Goal: Ask a question

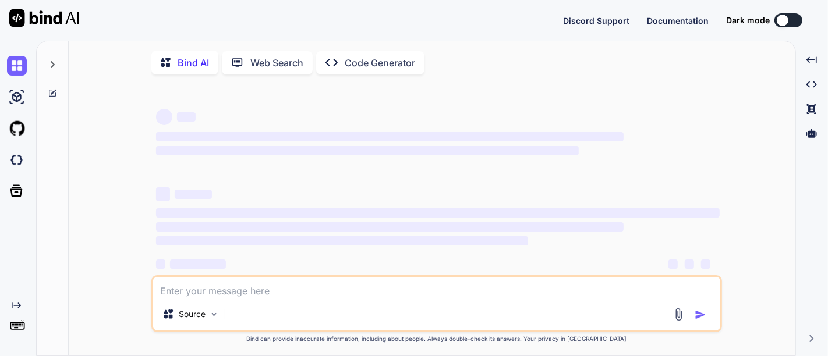
type textarea "x"
click at [187, 291] on textarea at bounding box center [436, 287] width 567 height 21
type textarea "if (pricingDataList && !pricingDataList.isEmpty()) { for (int i = 0; i < pricin…"
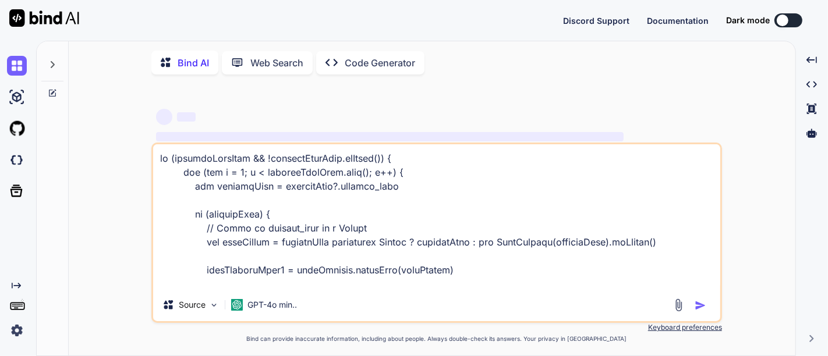
scroll to position [1300, 0]
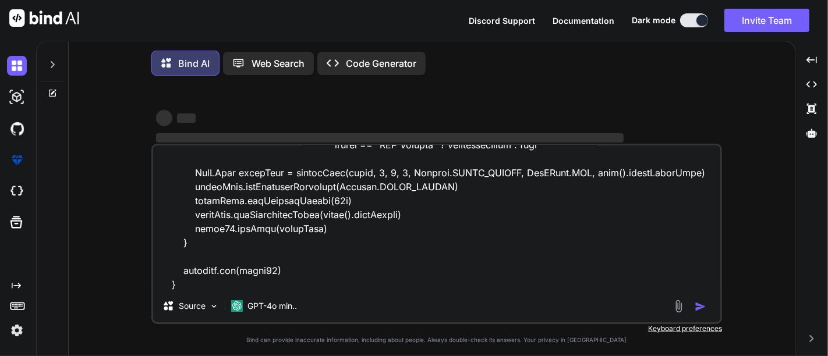
type textarea "x"
type textarea "if (pricingDataList && !pricingDataList.isEmpty()) { for (int i = 0; i < pricin…"
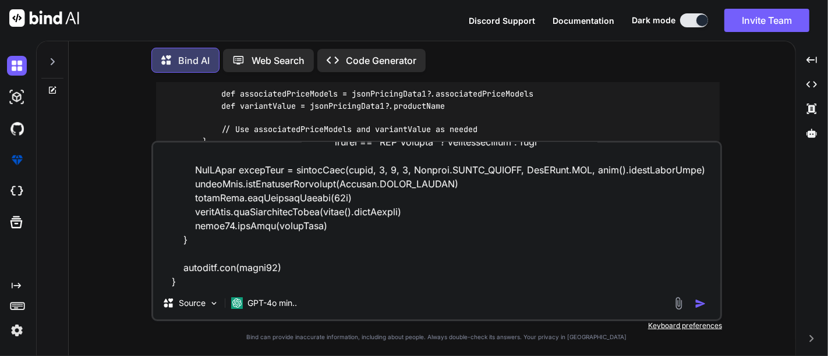
scroll to position [2711, 0]
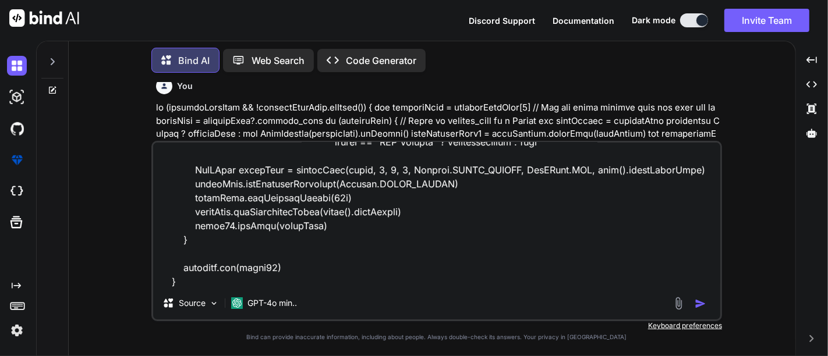
click at [699, 303] on img "button" at bounding box center [701, 304] width 12 height 12
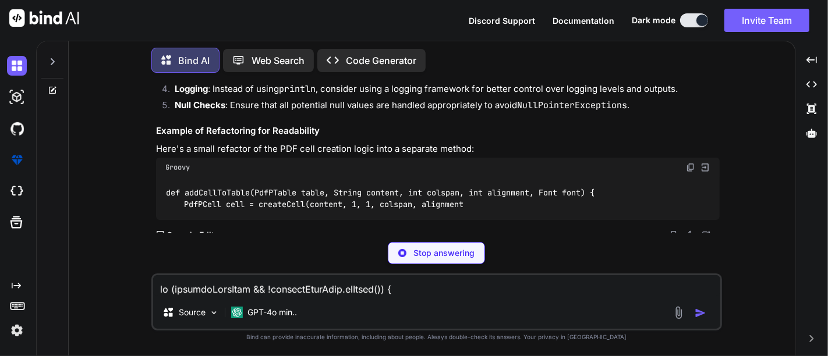
scroll to position [4641, 0]
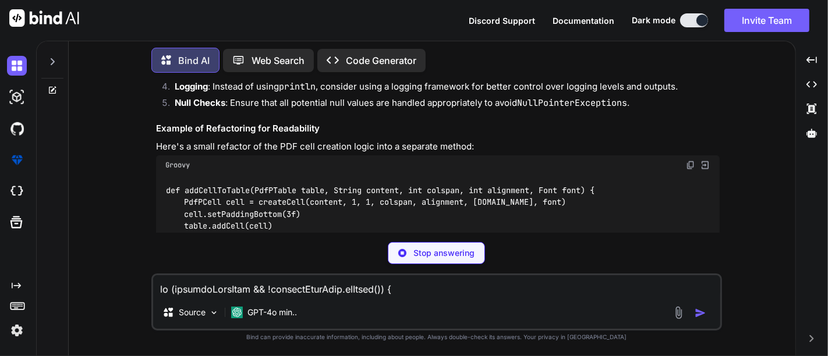
click at [451, 253] on p "Stop answering" at bounding box center [443, 253] width 61 height 12
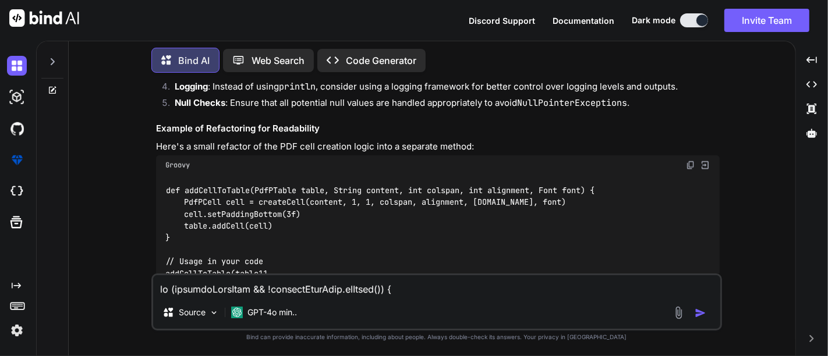
click at [302, 289] on textarea at bounding box center [436, 285] width 567 height 21
paste textarea "if (pricingDataList && !pricingDataList.isEmpty()) { for (int i = 0; i < pricin…"
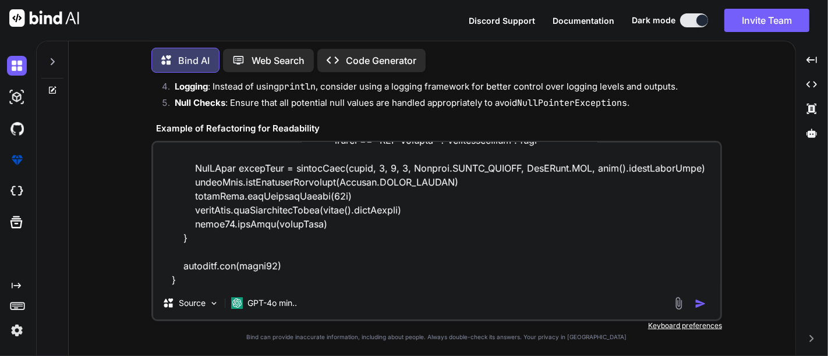
scroll to position [1329, 0]
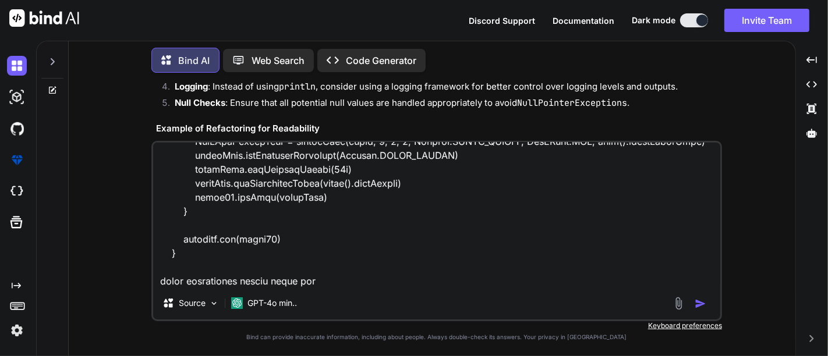
type textarea "if (pricingDataList && !pricingDataList.isEmpty()) { for (int i = 0; i < pricin…"
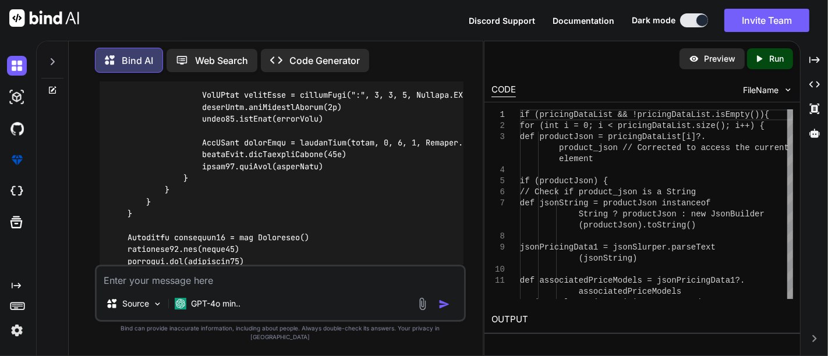
scroll to position [7321, 0]
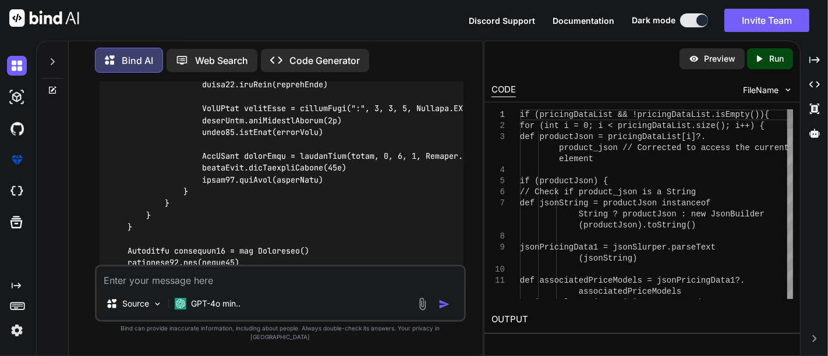
type textarea "if (pricingDataList && !pricingDataList.isEmpty()) { for (int i = 0; i < pricin…"
drag, startPoint x: 639, startPoint y: 128, endPoint x: 646, endPoint y: 132, distance: 7.8
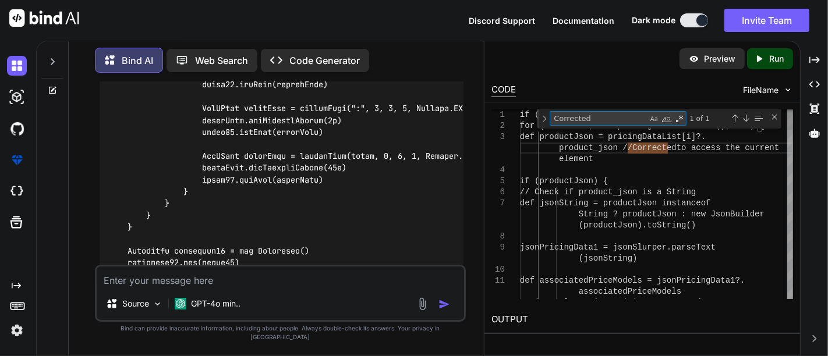
paste textarea "associatedPriceModels"
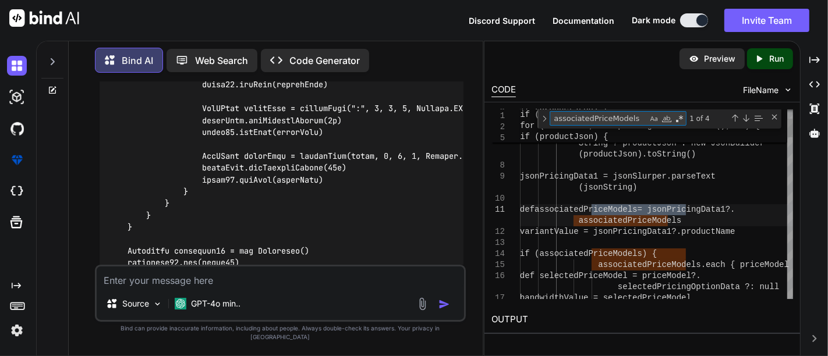
type textarea "associatedPriceModels"
type textarea "(productJson).toString() jsonPricingData1 = jsonSlurper.parseText(jsonString) d…"
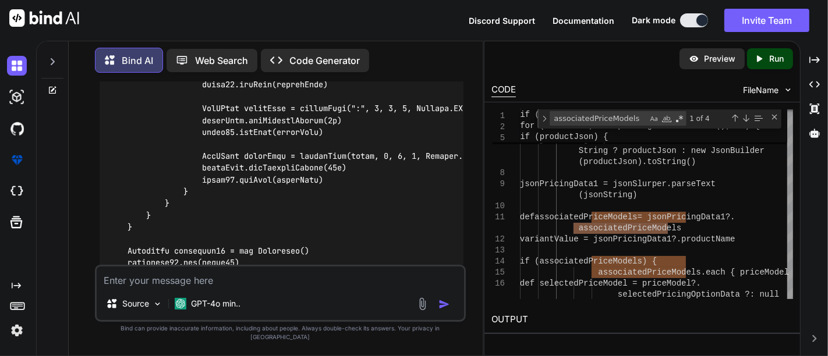
click at [242, 288] on textarea at bounding box center [280, 277] width 367 height 21
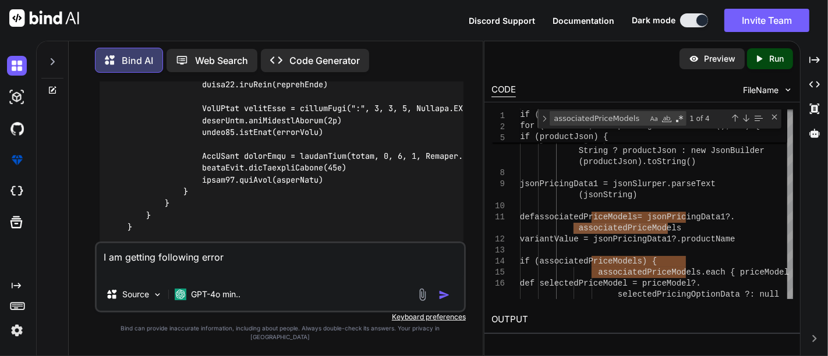
paste textarea "[DATE] 18:59:33,611 ERROR com.tcs.hobs.epc.process.controller.ProcessController…"
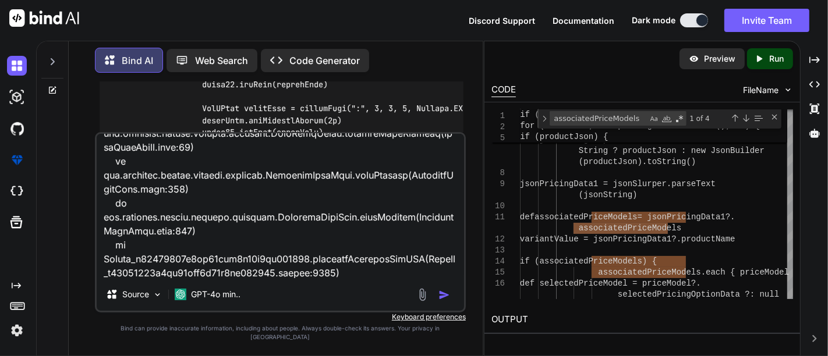
scroll to position [518, 0]
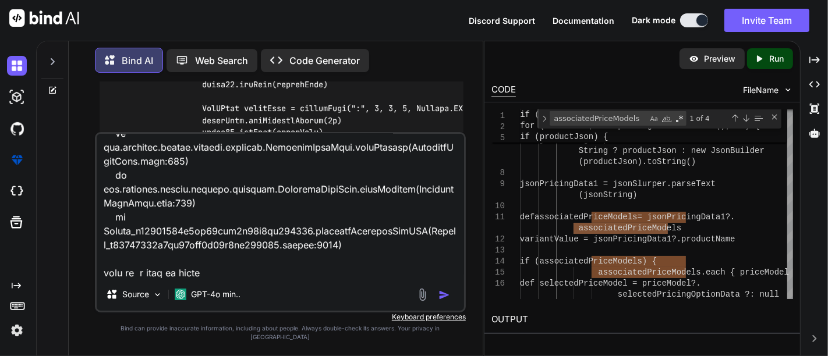
type textarea "I am getting following error [DATE] 18:59:33,611 ERROR com.tcs.hobs.epc.process…"
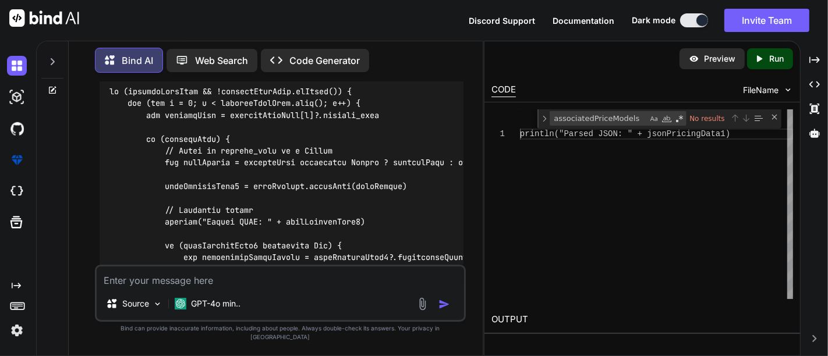
scroll to position [9046, 0]
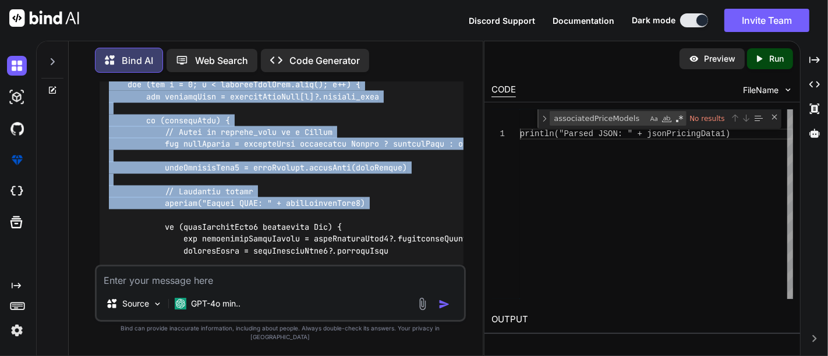
drag, startPoint x: 111, startPoint y: 106, endPoint x: 220, endPoint y: 247, distance: 177.7
click at [218, 252] on div at bounding box center [282, 257] width 364 height 399
click at [293, 222] on div at bounding box center [282, 257] width 364 height 399
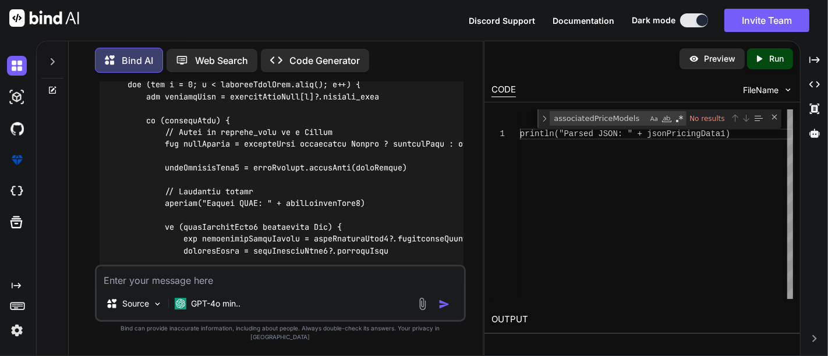
click at [296, 235] on code at bounding box center [374, 257] width 531 height 380
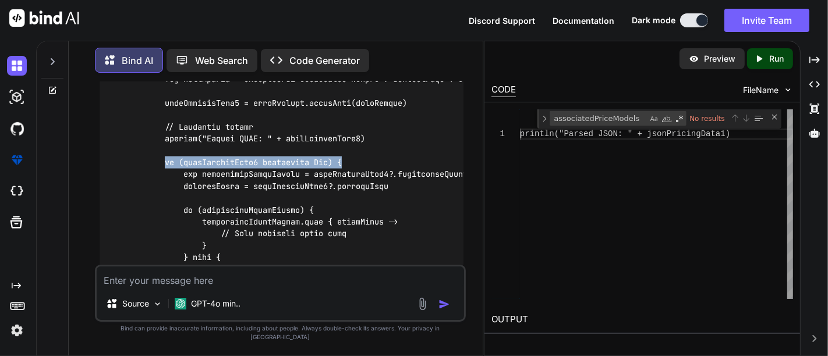
drag, startPoint x: 164, startPoint y: 193, endPoint x: 353, endPoint y: 191, distance: 188.7
click at [353, 191] on div at bounding box center [282, 192] width 364 height 399
copy code "if (jsonPricingData1 instanceof Map) {"
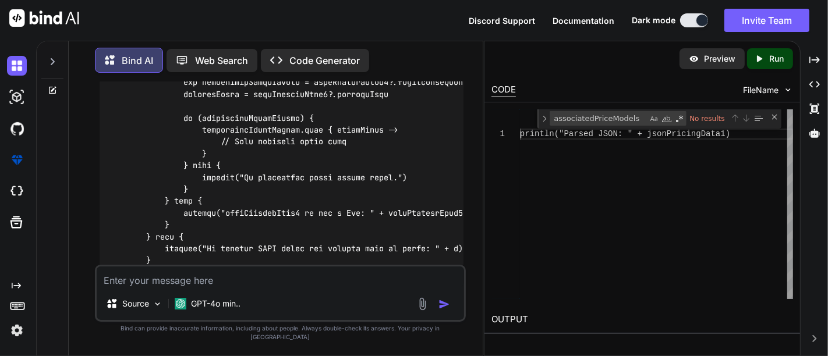
scroll to position [9175, 0]
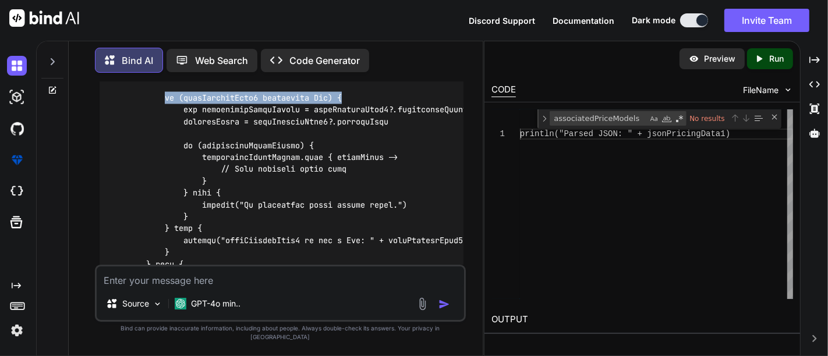
click at [354, 134] on div at bounding box center [282, 127] width 364 height 399
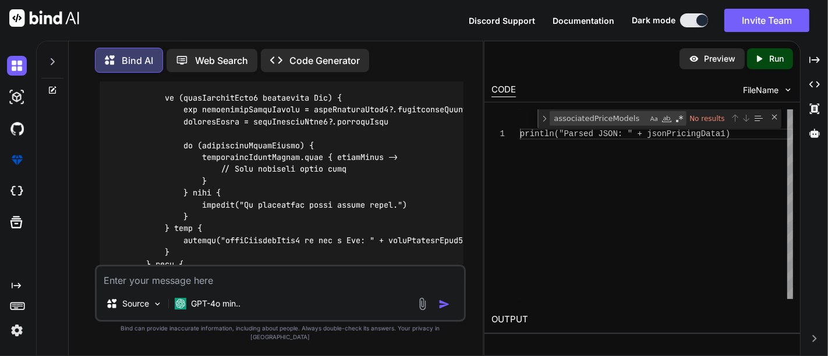
click at [356, 131] on div at bounding box center [282, 127] width 364 height 399
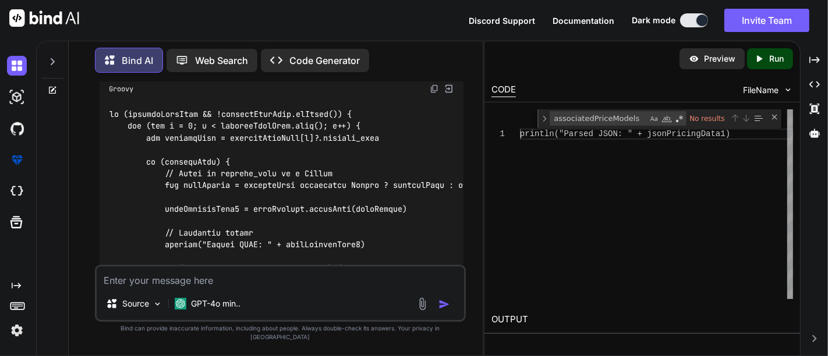
scroll to position [8981, 0]
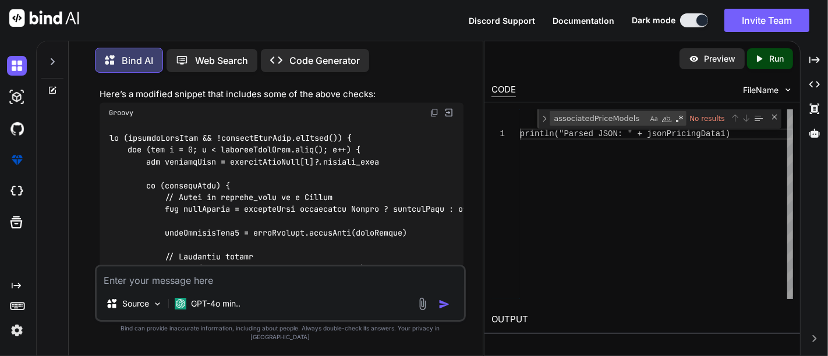
click at [445, 118] on img at bounding box center [449, 113] width 10 height 10
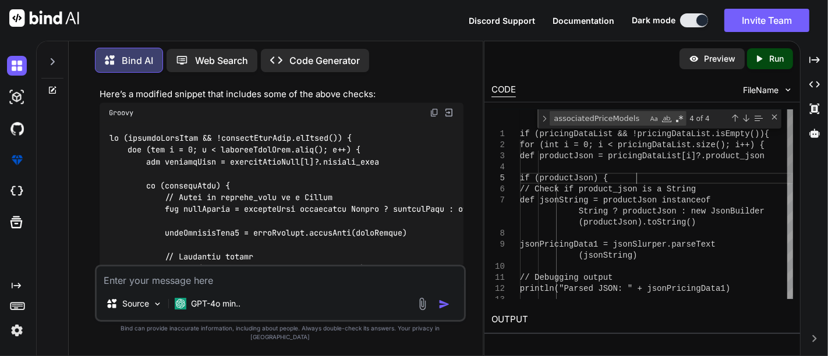
click at [636, 175] on div "(productJson).toString() jsonPricingData1 = jsonSlurper.parseTe xt (jsonString)…" at bounding box center [656, 351] width 273 height 484
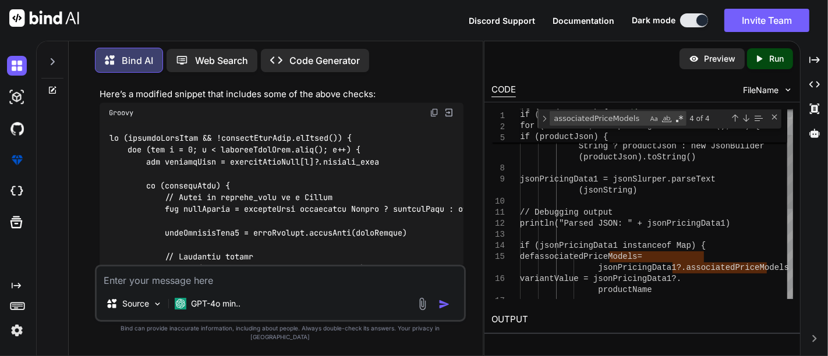
click at [756, 246] on div "(productJson).toString() jsonPricingData1 = jsonSlurper.parseTe xt (jsonString)…" at bounding box center [656, 286] width 273 height 484
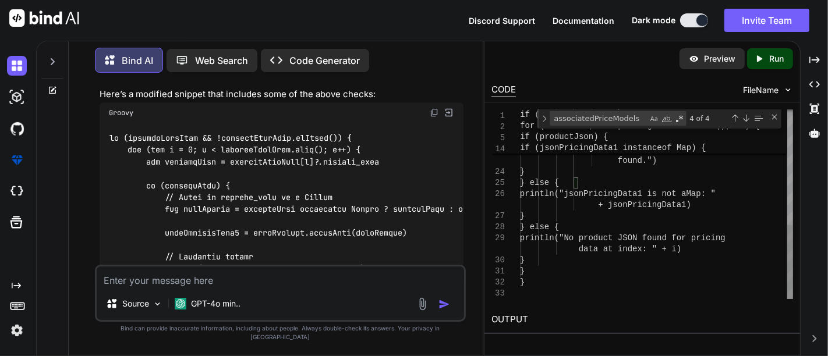
type textarea "jsonPricingData1 = jsonSlurper.parseText(jsonString) // Debugging output printl…"
